Goal: Use online tool/utility: Utilize a website feature to perform a specific function

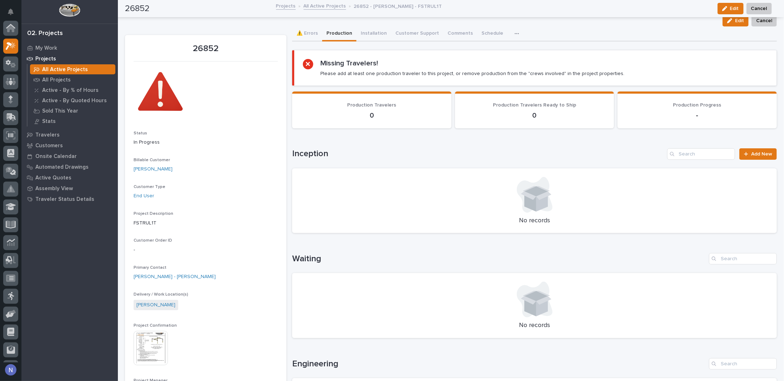
scroll to position [18, 0]
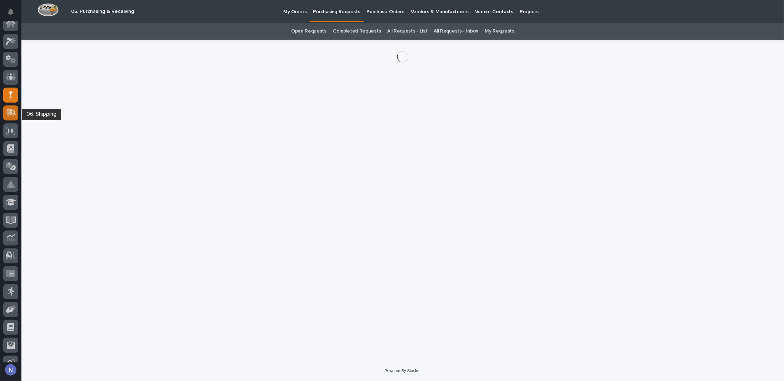
scroll to position [4, 0]
click at [11, 59] on icon at bounding box center [12, 61] width 5 height 5
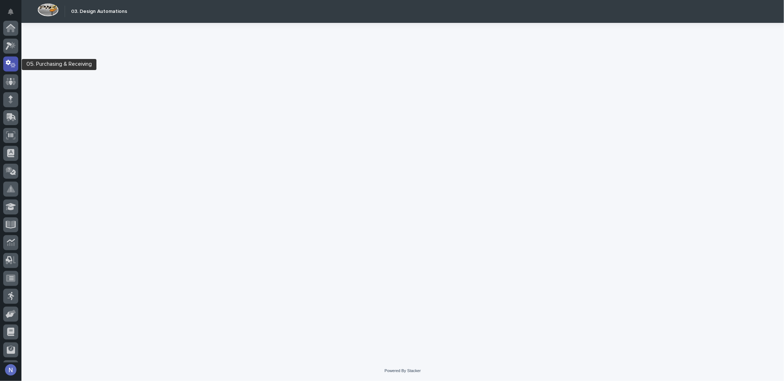
scroll to position [36, 0]
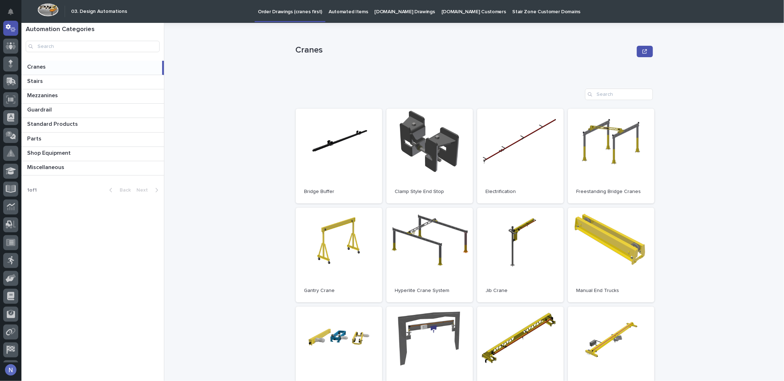
click at [351, 10] on p "Automated Items" at bounding box center [348, 7] width 39 height 15
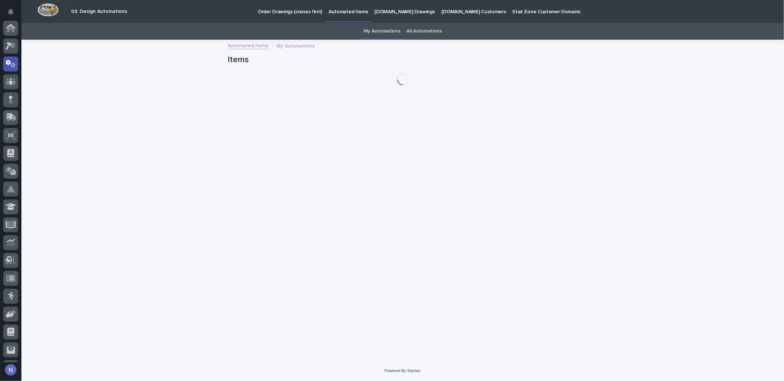
scroll to position [36, 0]
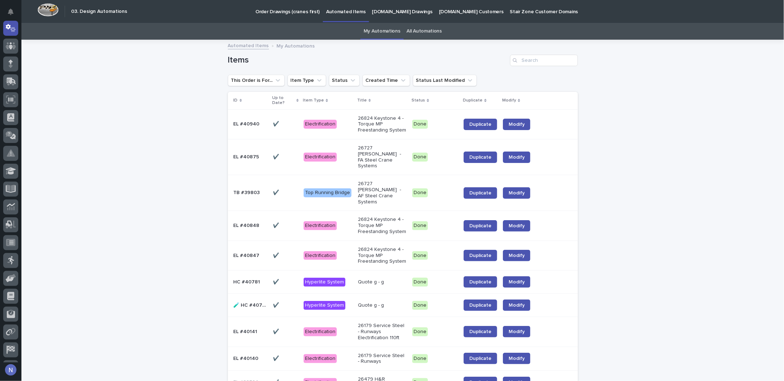
click at [416, 28] on link "All Automations" at bounding box center [424, 31] width 35 height 17
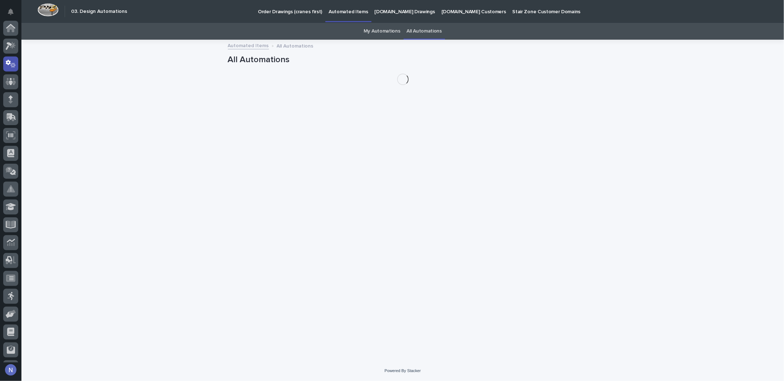
scroll to position [36, 0]
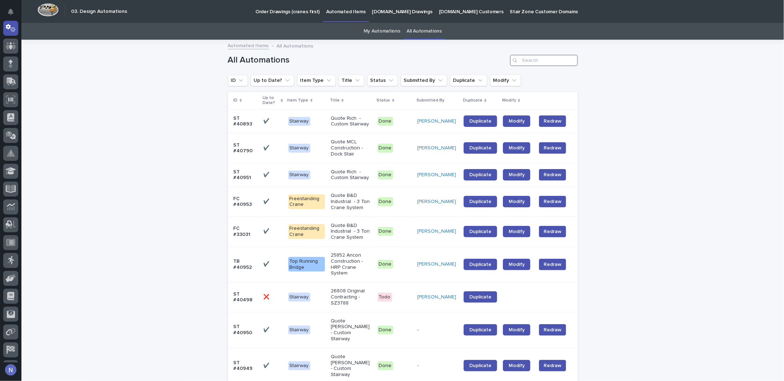
click at [548, 59] on input "Search" at bounding box center [544, 60] width 68 height 11
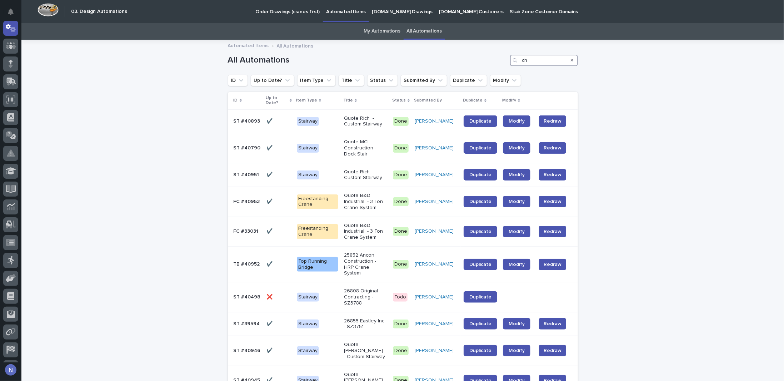
type input "c"
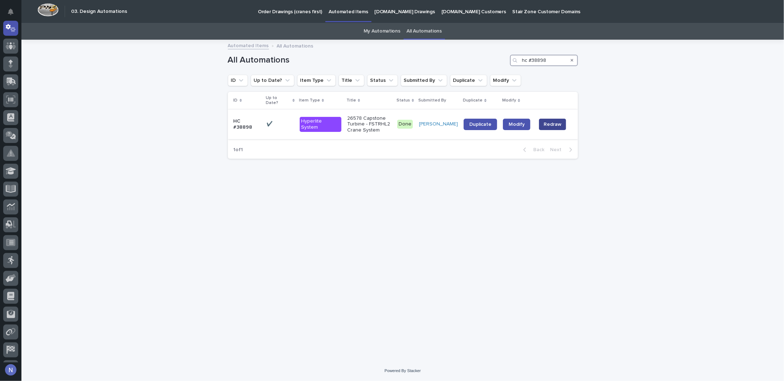
type input "hc #38898"
click at [549, 122] on span "Redraw" at bounding box center [553, 124] width 18 height 7
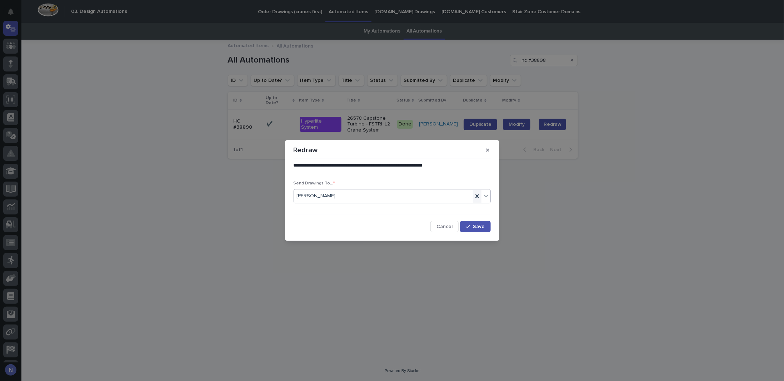
click at [475, 196] on icon at bounding box center [477, 196] width 7 height 7
type input "*"
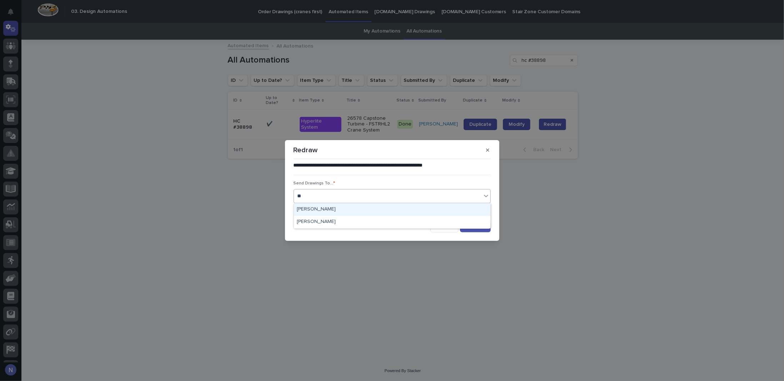
type input "***"
click at [421, 206] on div "[PERSON_NAME]" at bounding box center [392, 209] width 197 height 13
drag, startPoint x: 421, startPoint y: 206, endPoint x: 427, endPoint y: 212, distance: 8.6
click at [420, 206] on div "Send Drawings To... * option [PERSON_NAME], selected. 0 results available. Sele…" at bounding box center [392, 195] width 197 height 28
click at [487, 151] on icon "button" at bounding box center [487, 150] width 3 height 3
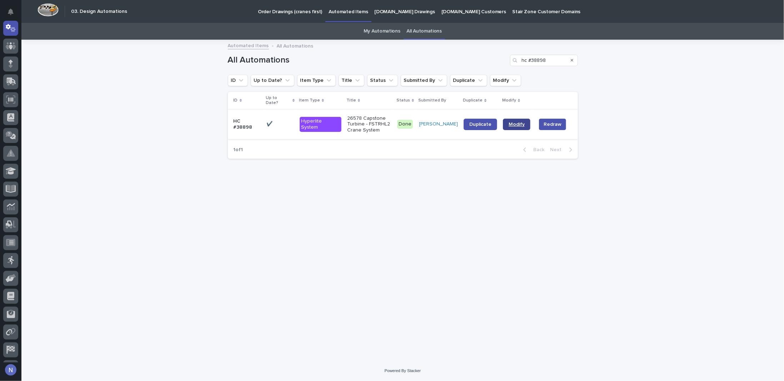
click at [512, 122] on span "Modify" at bounding box center [517, 124] width 16 height 5
click at [285, 11] on p "Order Drawings (cranes first)" at bounding box center [290, 7] width 64 height 15
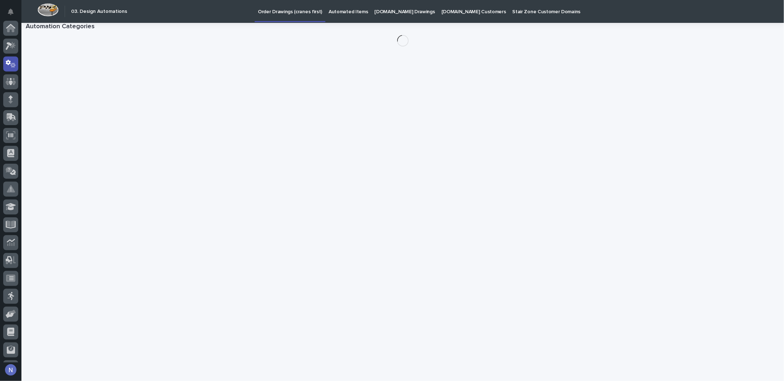
scroll to position [36, 0]
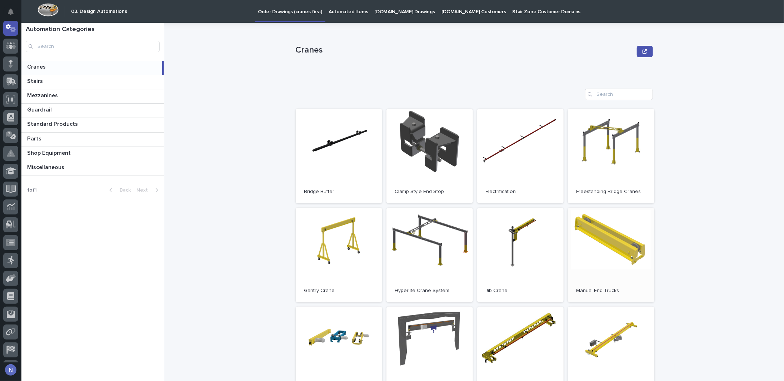
click at [618, 243] on link "Open" at bounding box center [611, 255] width 86 height 95
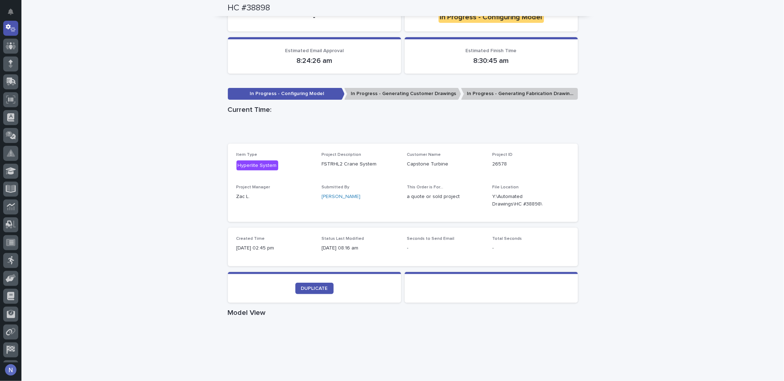
scroll to position [113, 0]
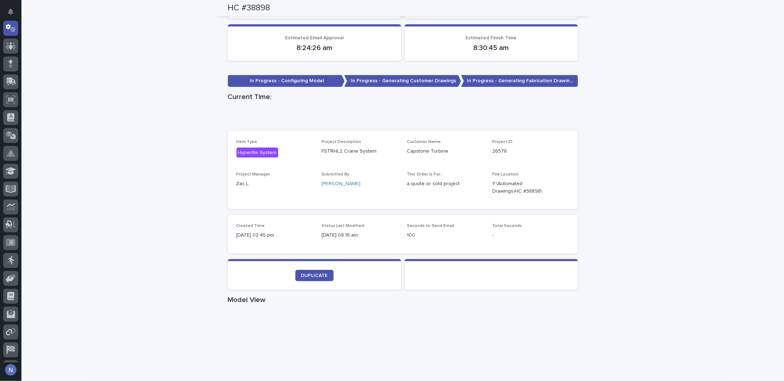
click at [145, 124] on div "Loading... Saving… Loading... Saving… HC #38898 HC #38898 Sorry, there was an e…" at bounding box center [402, 294] width 763 height 735
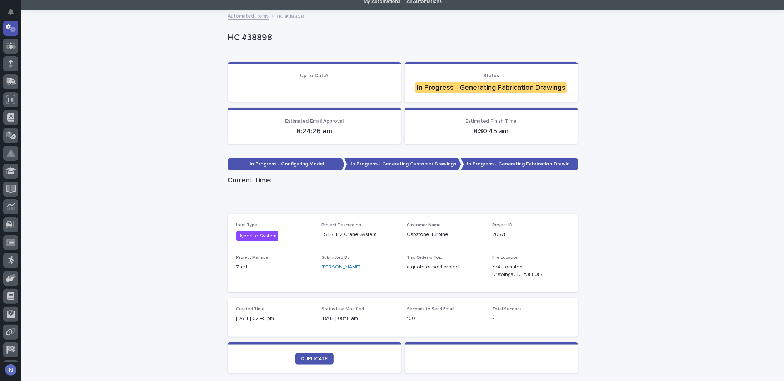
scroll to position [0, 0]
